Goal: Task Accomplishment & Management: Use online tool/utility

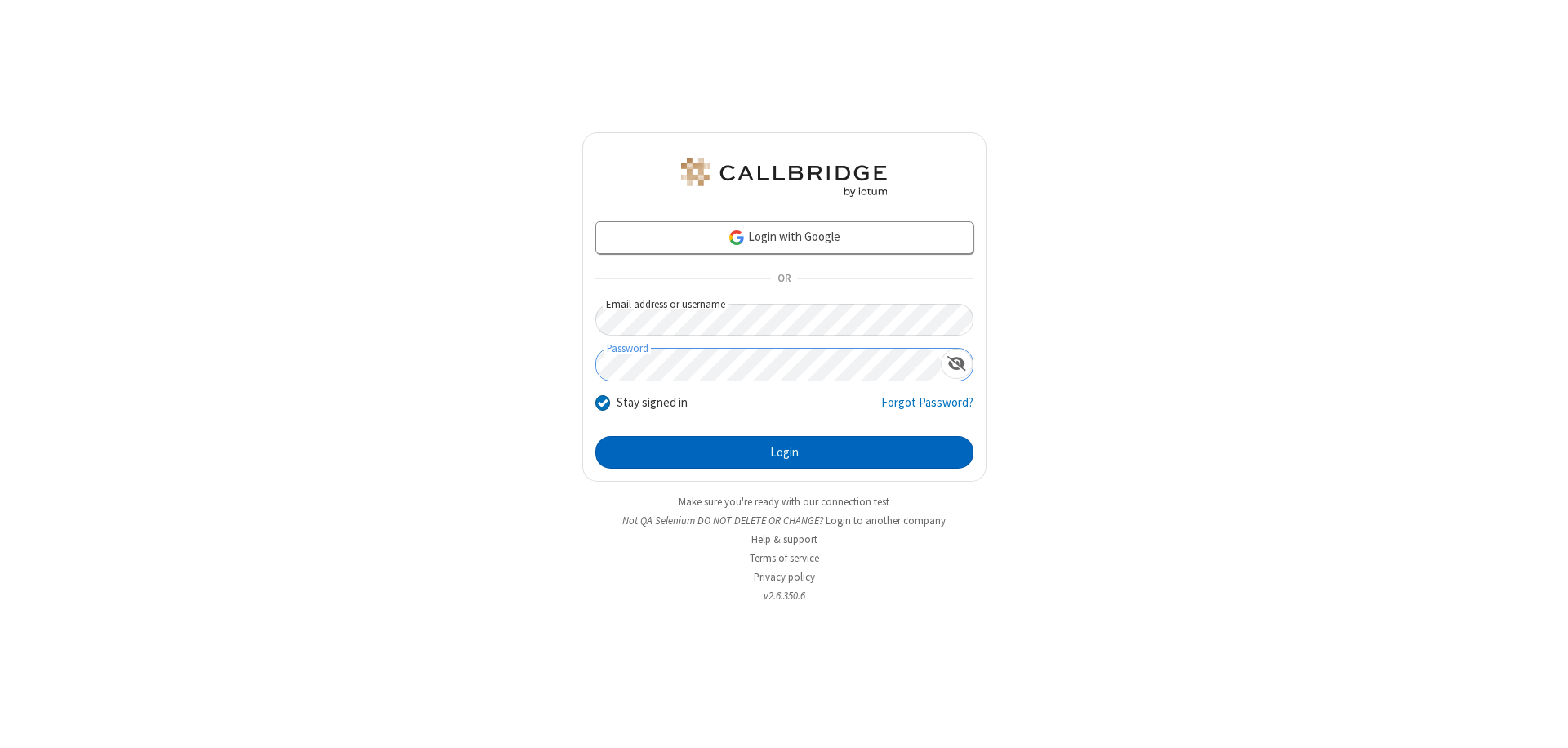
click at [784, 453] on button "Login" at bounding box center [784, 453] width 378 height 33
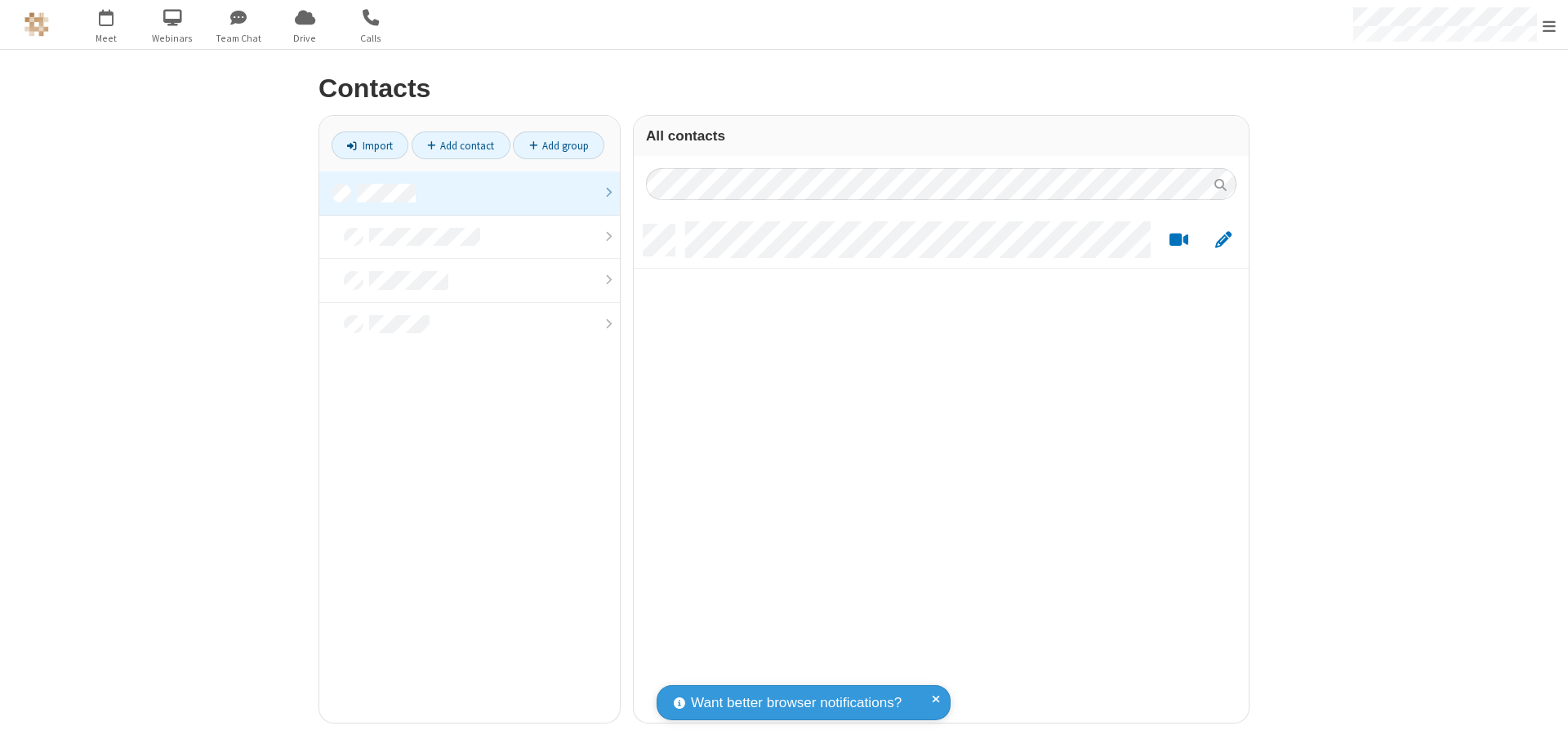
click at [470, 193] on link at bounding box center [469, 193] width 300 height 44
click at [370, 145] on link "Import" at bounding box center [369, 145] width 77 height 28
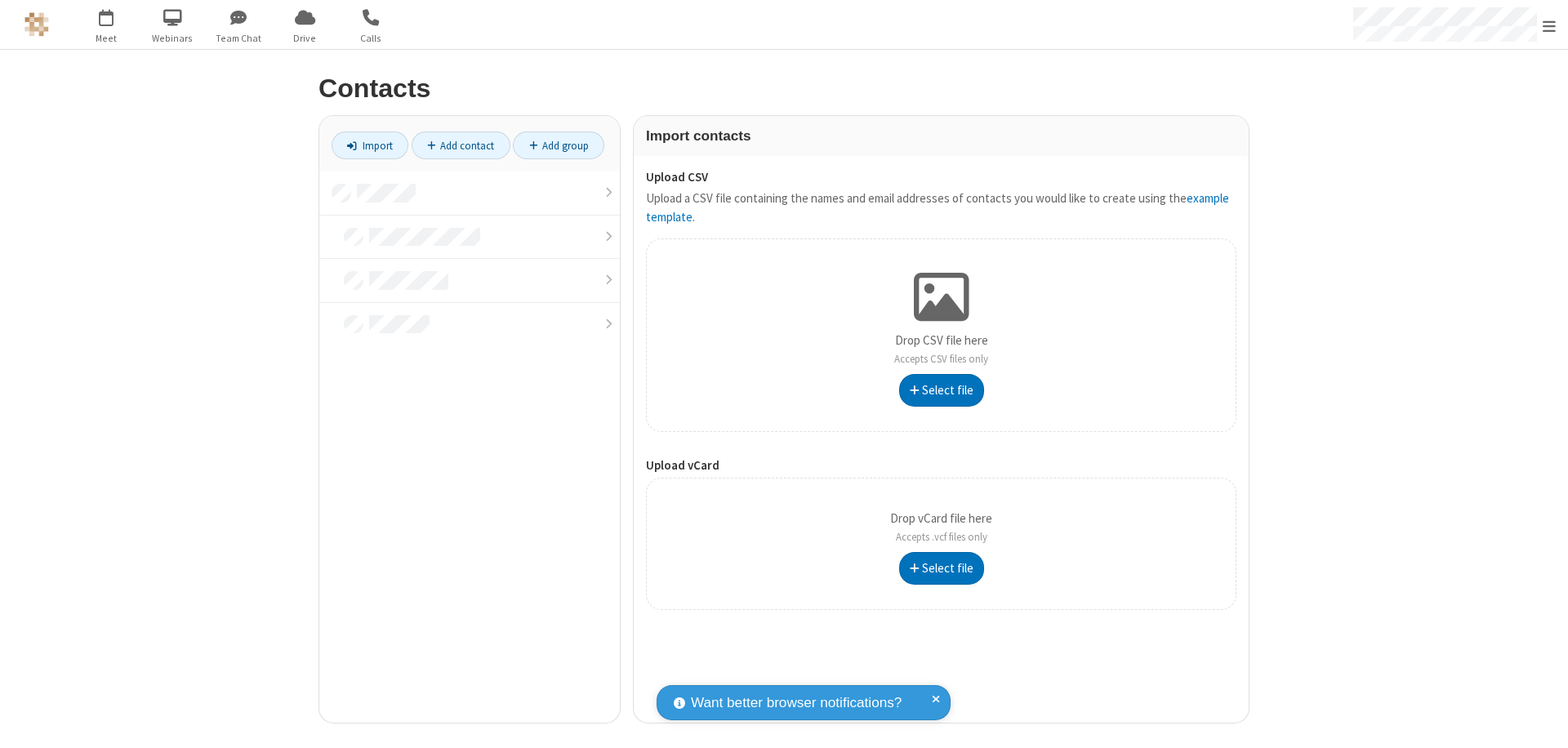
type input "C:\fakepath\address_book_contacts.csv"
